Goal: Transaction & Acquisition: Subscribe to service/newsletter

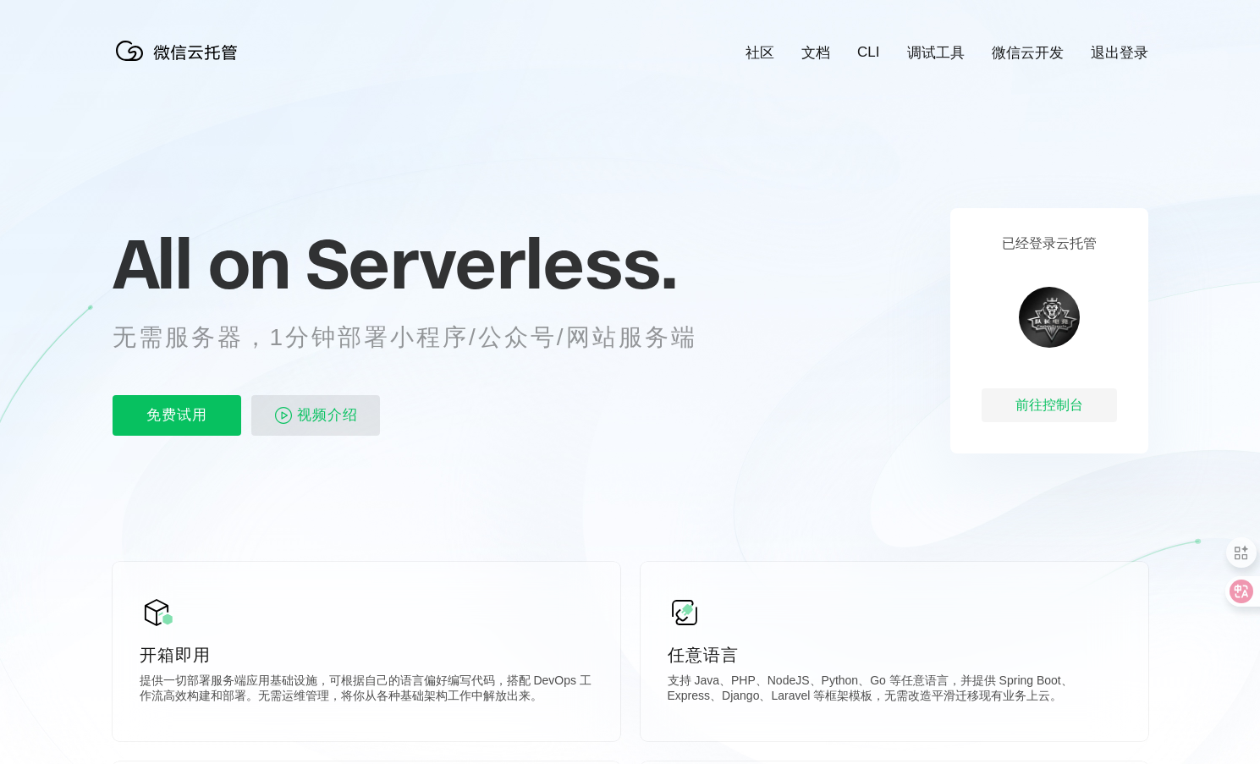
click at [313, 395] on span "视频介绍" at bounding box center [327, 415] width 61 height 41
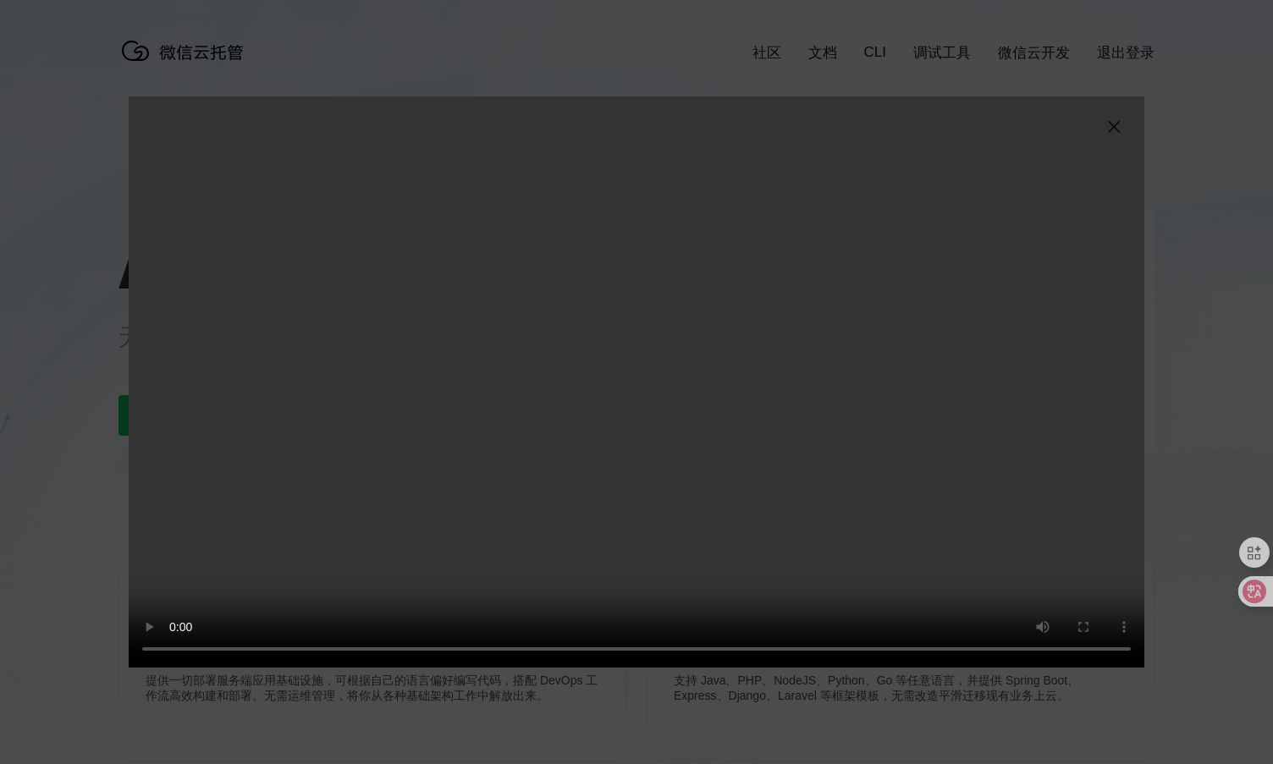
click at [1063, 124] on img at bounding box center [1113, 127] width 20 height 20
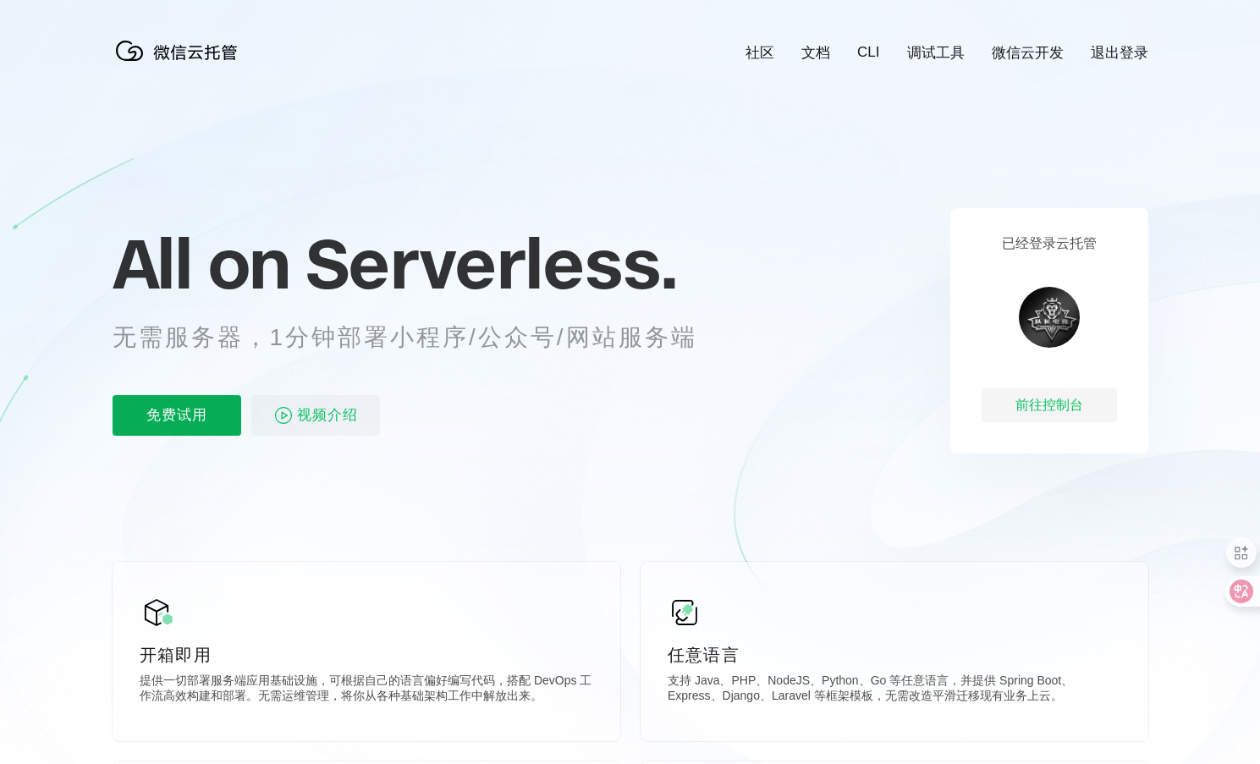
click at [159, 419] on p "免费试用" at bounding box center [177, 415] width 129 height 41
drag, startPoint x: 554, startPoint y: 51, endPoint x: 492, endPoint y: 69, distance: 65.1
click at [554, 51] on icon at bounding box center [630, 457] width 1625 height 914
click at [749, 677] on p "支持 Java、PHP、NodeJS、Python、Go 等任意语言，并提供 Spring Boot、Express、Django、Laravel 等框架模板…" at bounding box center [895, 691] width 454 height 34
